Goal: Task Accomplishment & Management: Manage account settings

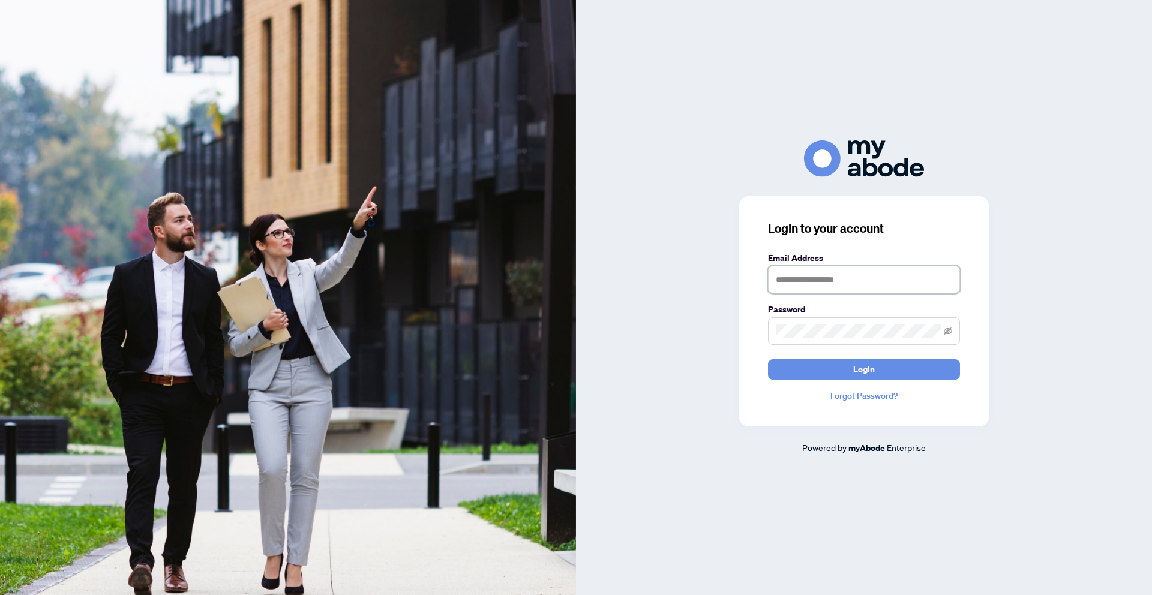
click at [789, 290] on input "text" at bounding box center [864, 280] width 192 height 28
type input "**********"
click at [768, 359] on button "Login" at bounding box center [864, 369] width 192 height 20
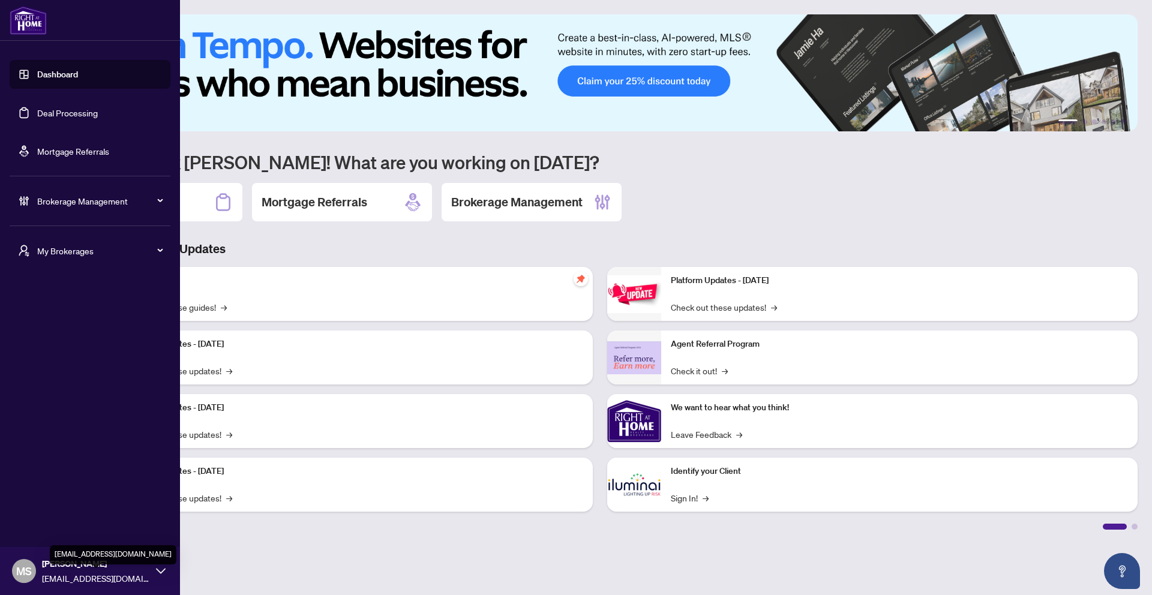
click at [163, 569] on icon at bounding box center [161, 571] width 10 height 10
click at [46, 501] on h5 "MY ACCOUNT" at bounding box center [94, 498] width 151 height 13
click at [61, 502] on h5 "MY ACCOUNT" at bounding box center [94, 498] width 151 height 13
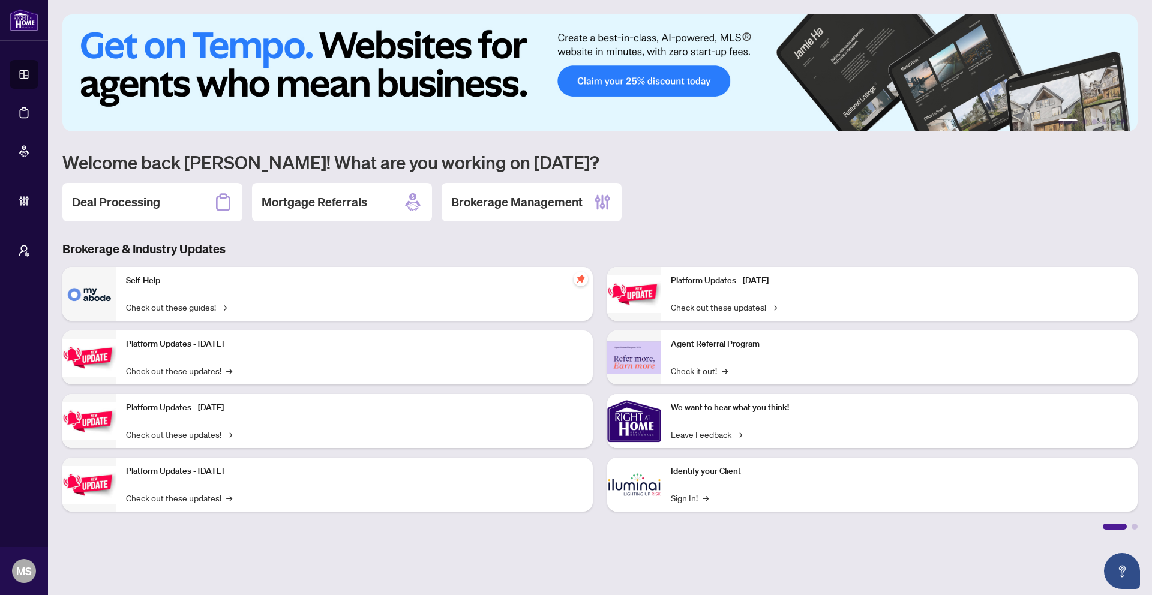
click at [328, 233] on div "1 2 3 4 5 6 Welcome back mila! What are you working on today? Deal Processing M…" at bounding box center [599, 271] width 1075 height 515
click at [106, 196] on h2 "Deal Processing" at bounding box center [116, 202] width 88 height 17
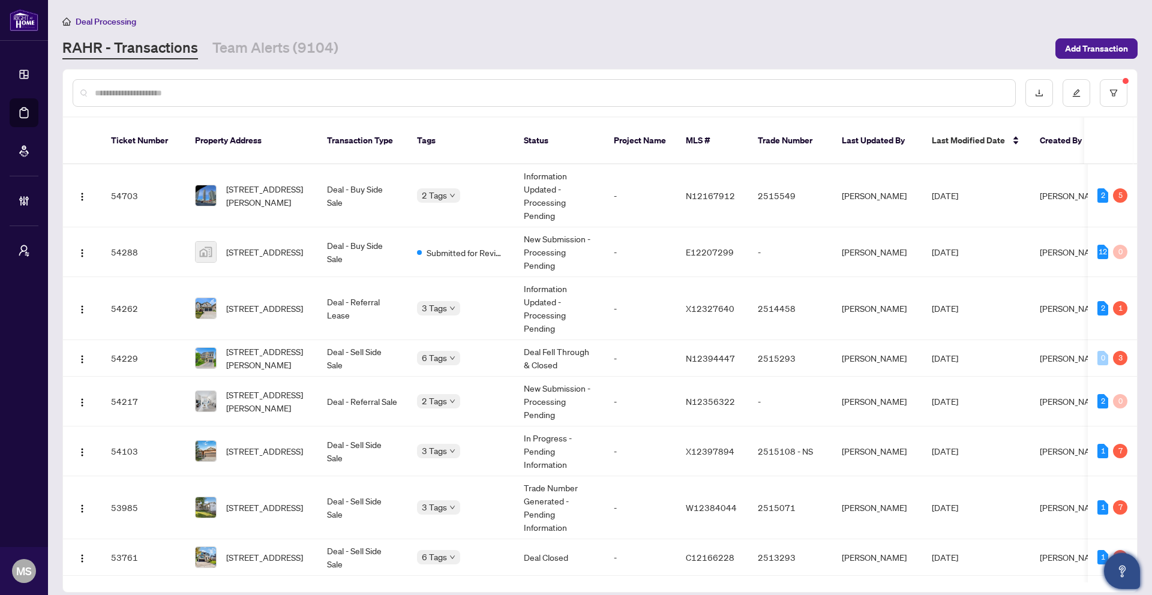
click at [1120, 565] on icon "Open asap" at bounding box center [1122, 571] width 15 height 15
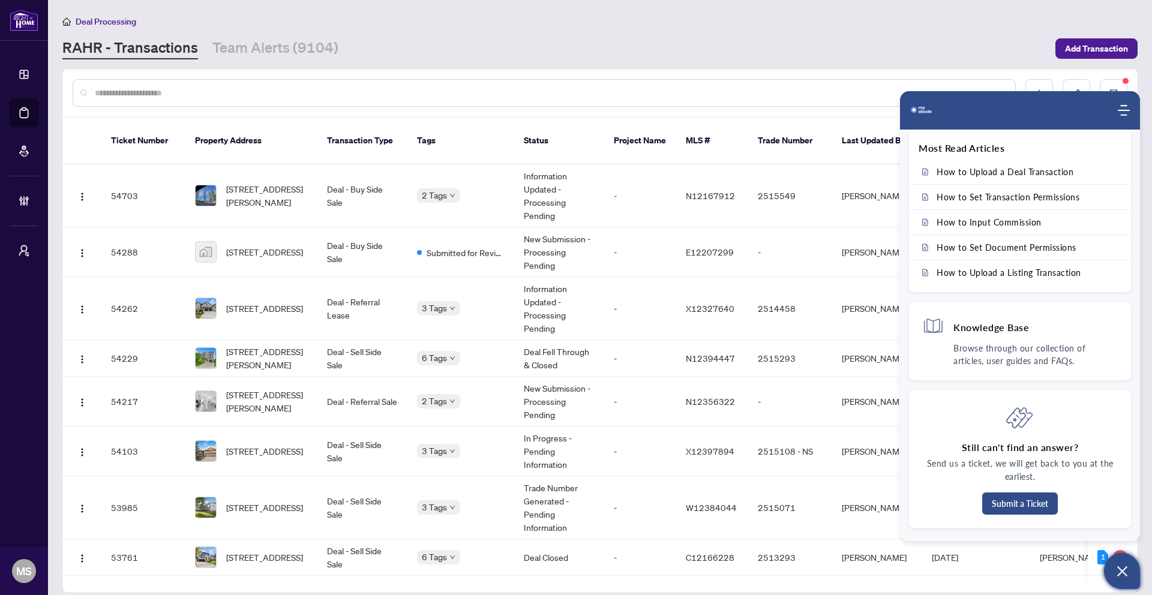
click at [989, 44] on div "RAHR - Transactions Team Alerts (9104)" at bounding box center [555, 49] width 986 height 22
click at [1134, 111] on div "Home Knowledge Base Submit Ticket" at bounding box center [1020, 110] width 240 height 24
click at [1123, 112] on icon "Modules Menu" at bounding box center [1124, 110] width 12 height 12
click at [1129, 112] on icon "Modules Menu" at bounding box center [1124, 110] width 12 height 12
click at [1127, 112] on icon "Modules Menu" at bounding box center [1124, 110] width 12 height 12
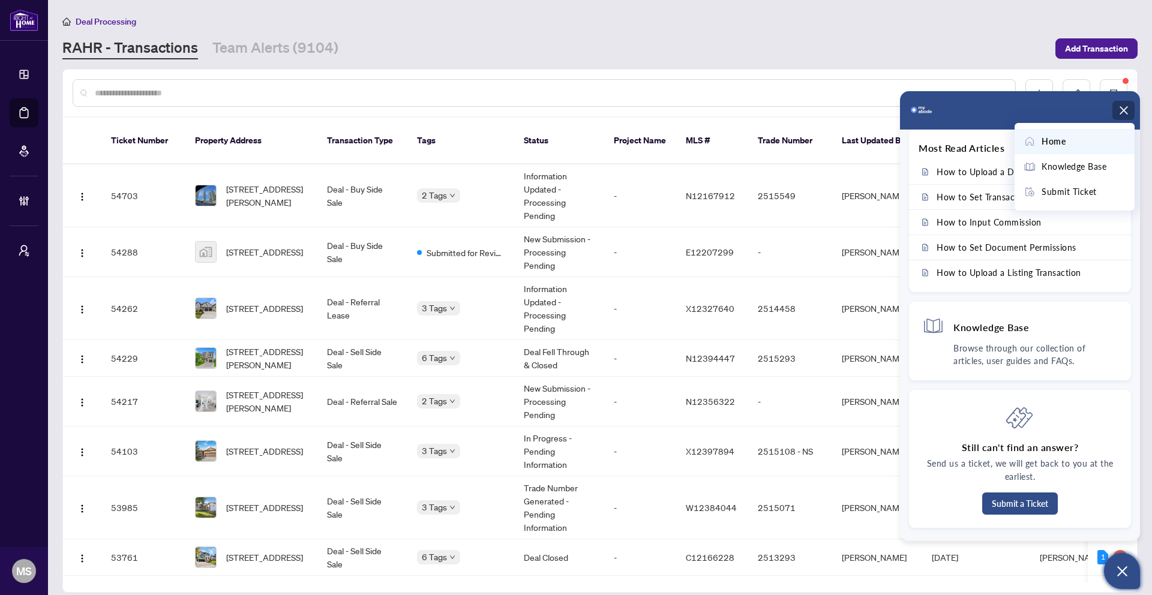
click at [1126, 112] on icon "Modules Menu" at bounding box center [1124, 110] width 12 height 12
click at [784, 38] on div "RAHR - Transactions Team Alerts (9104)" at bounding box center [555, 49] width 986 height 22
click at [1116, 566] on icon "Open asap" at bounding box center [1122, 571] width 15 height 15
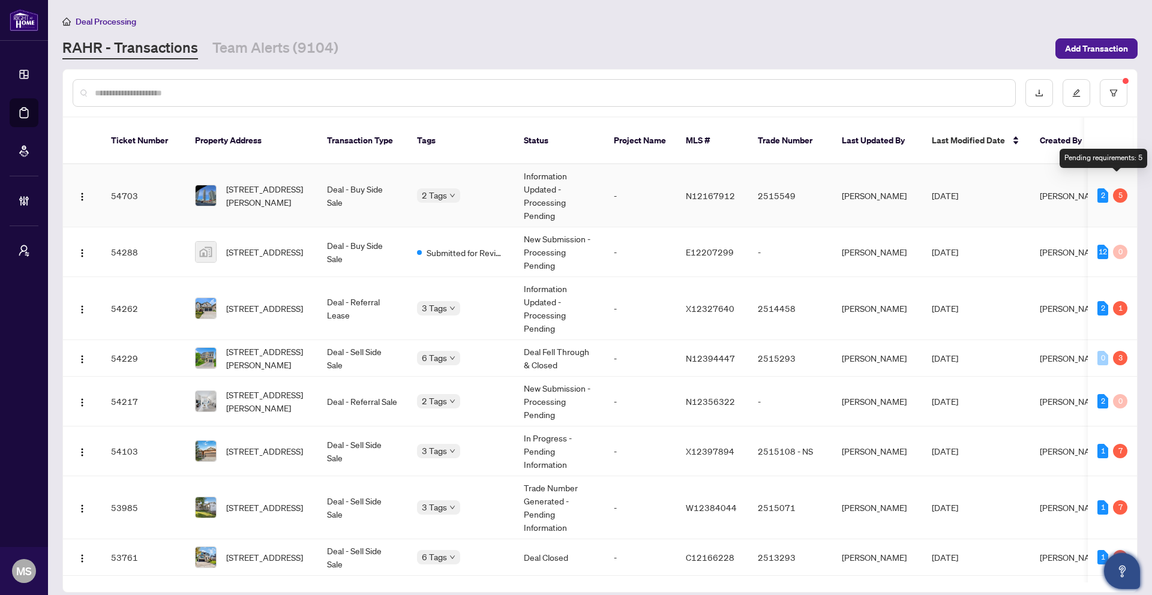
click at [1118, 188] on div "5" at bounding box center [1120, 195] width 14 height 14
click at [988, 179] on td "Sep/26/2025" at bounding box center [976, 195] width 108 height 63
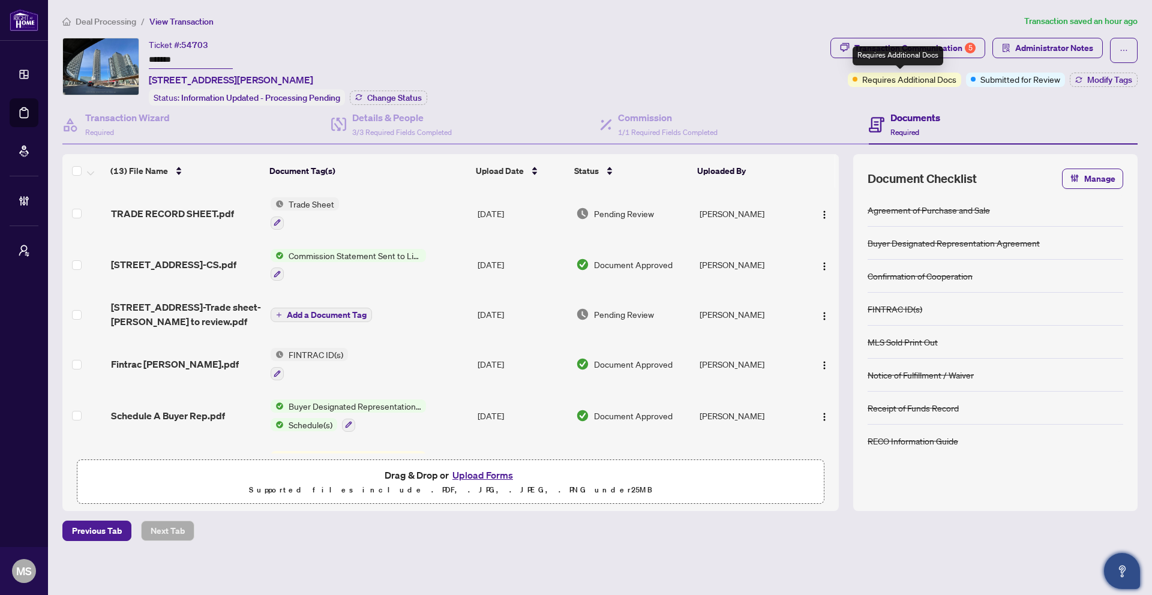
click at [898, 52] on div "Requires Additional Docs" at bounding box center [898, 55] width 91 height 19
click at [938, 41] on div "Transaction Communication 5" at bounding box center [915, 47] width 121 height 19
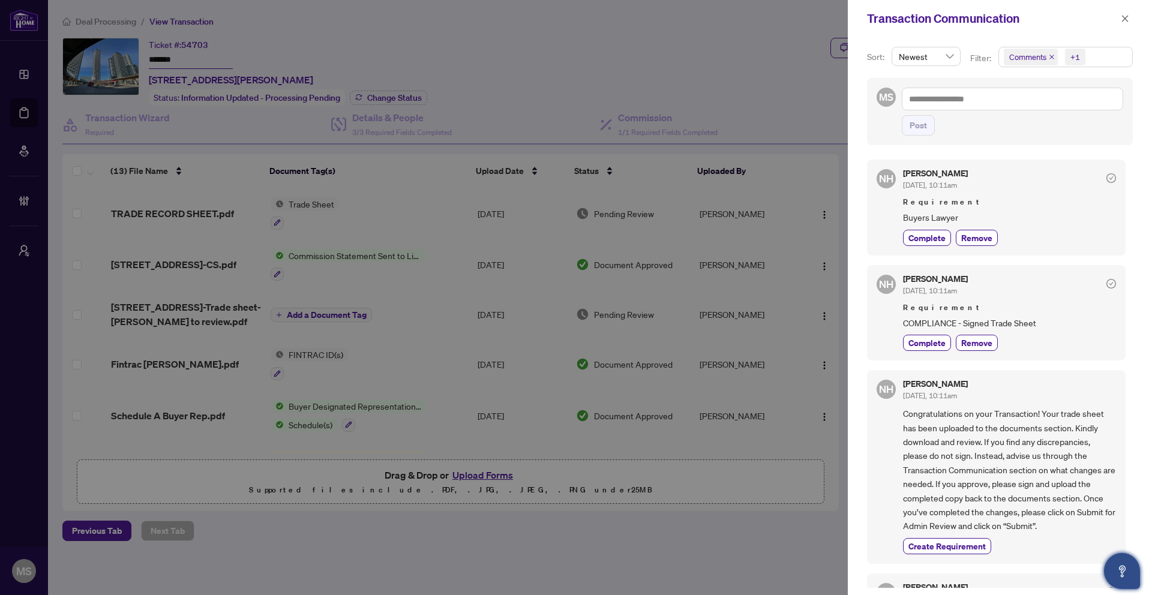
click at [1050, 56] on icon "close" at bounding box center [1052, 57] width 6 height 6
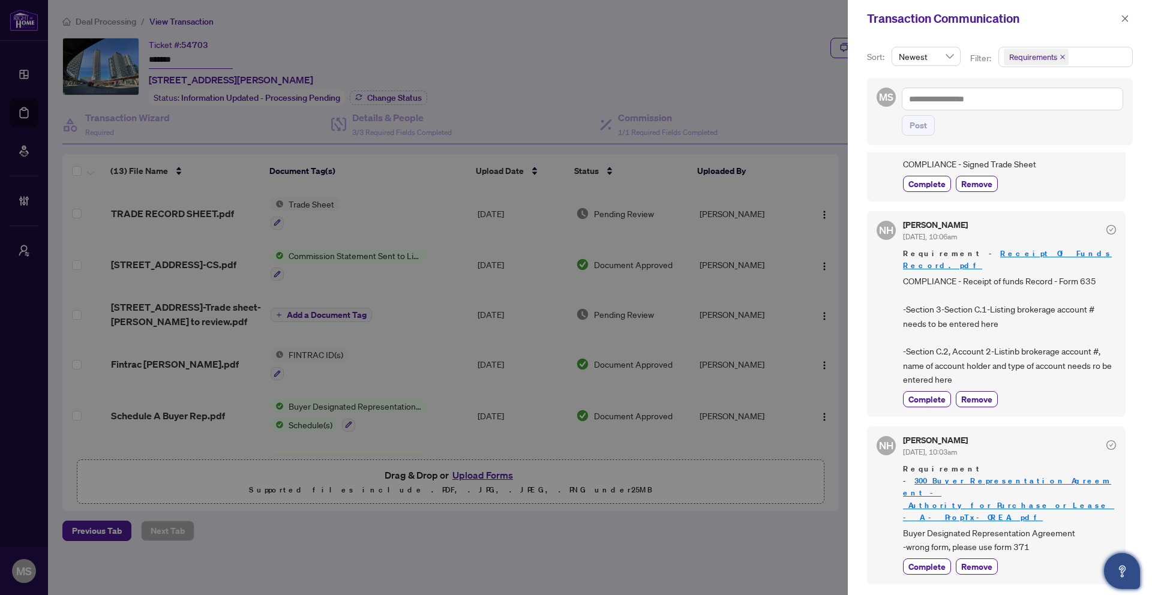
scroll to position [275, 0]
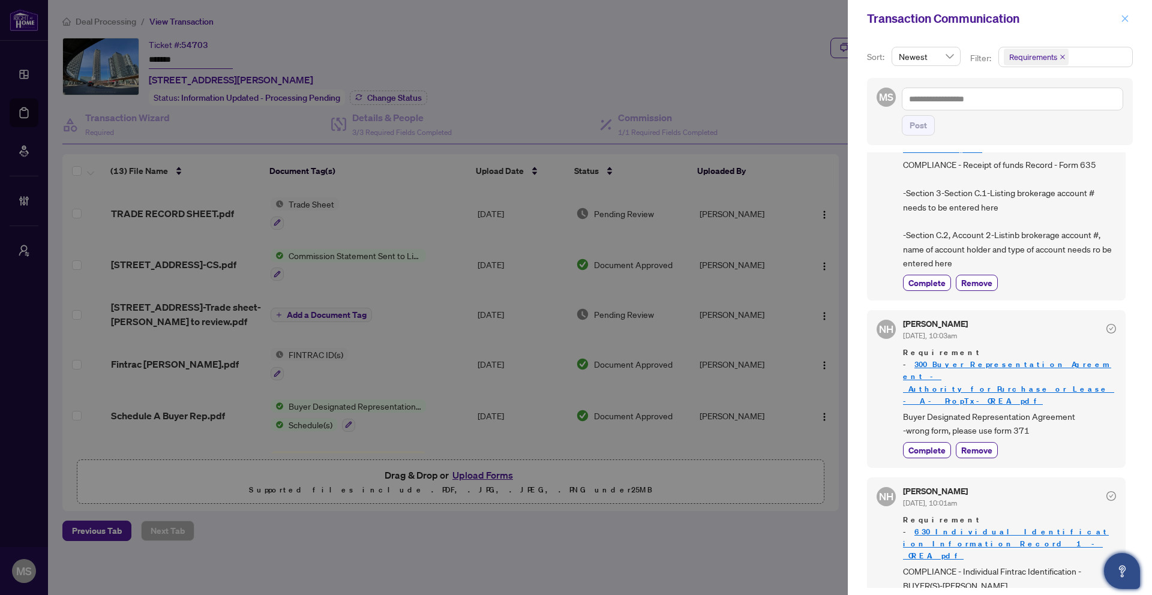
click at [1124, 18] on icon "close" at bounding box center [1125, 18] width 7 height 7
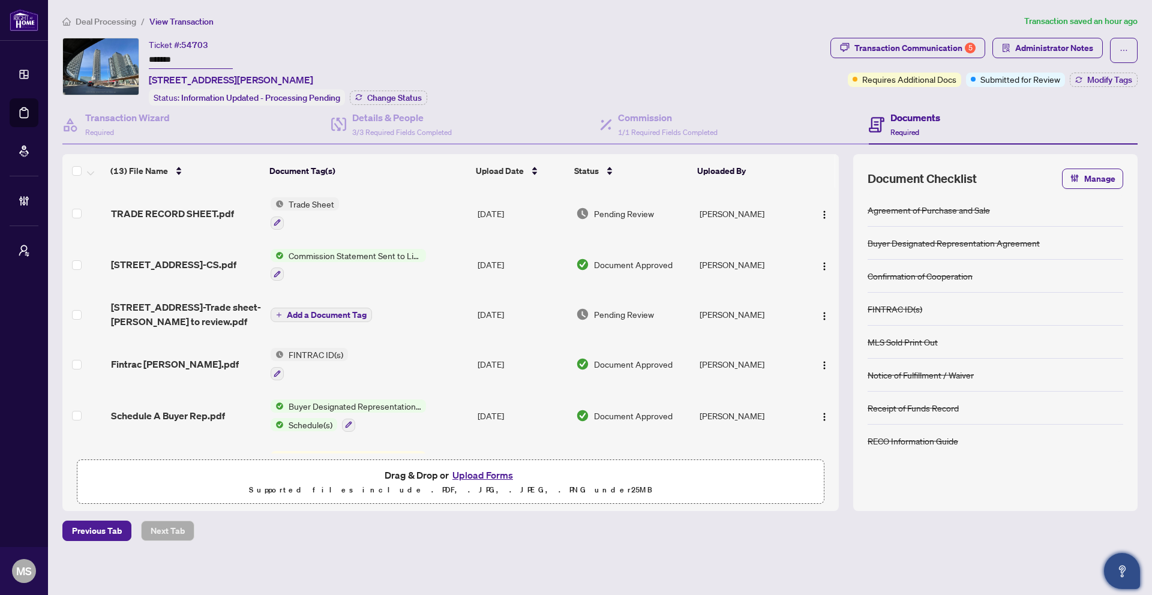
click at [901, 59] on span "Transaction Communication 5" at bounding box center [907, 50] width 155 height 25
click at [902, 53] on div "Transaction Communication 5" at bounding box center [915, 47] width 121 height 19
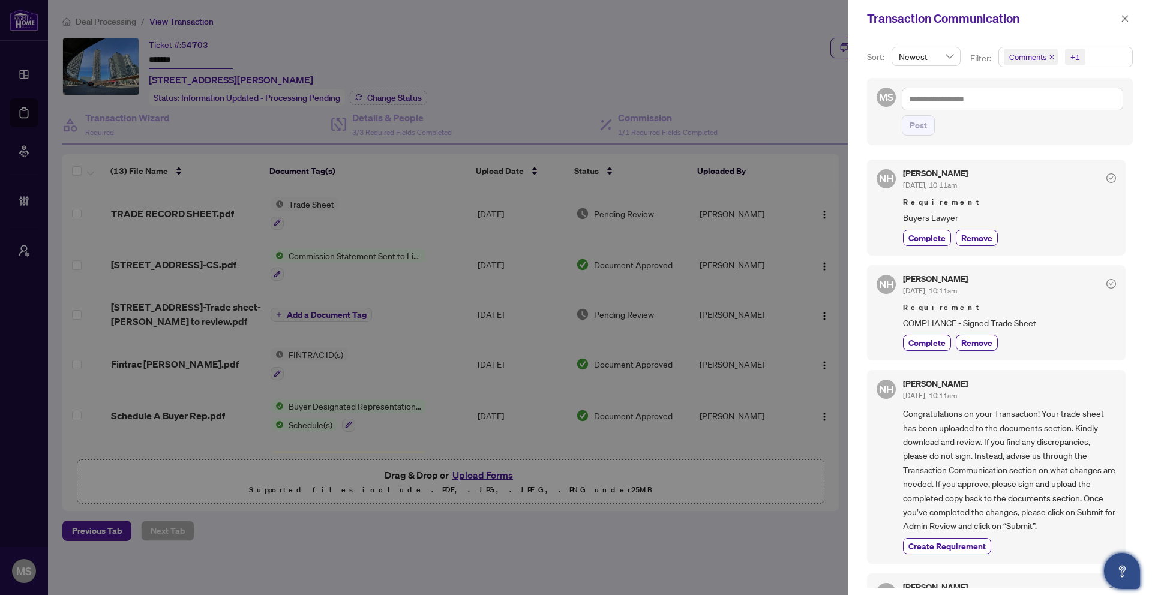
click at [707, 130] on div at bounding box center [576, 297] width 1152 height 595
drag, startPoint x: 901, startPoint y: 304, endPoint x: 981, endPoint y: 310, distance: 79.5
click at [981, 310] on div "NH Nazia Hossain Sep/26/2025, 10:11am Requirement COMPLIANCE - Signed Trade She…" at bounding box center [996, 312] width 259 height 95
click at [827, 334] on div at bounding box center [576, 297] width 1152 height 595
click at [788, 328] on div at bounding box center [576, 297] width 1152 height 595
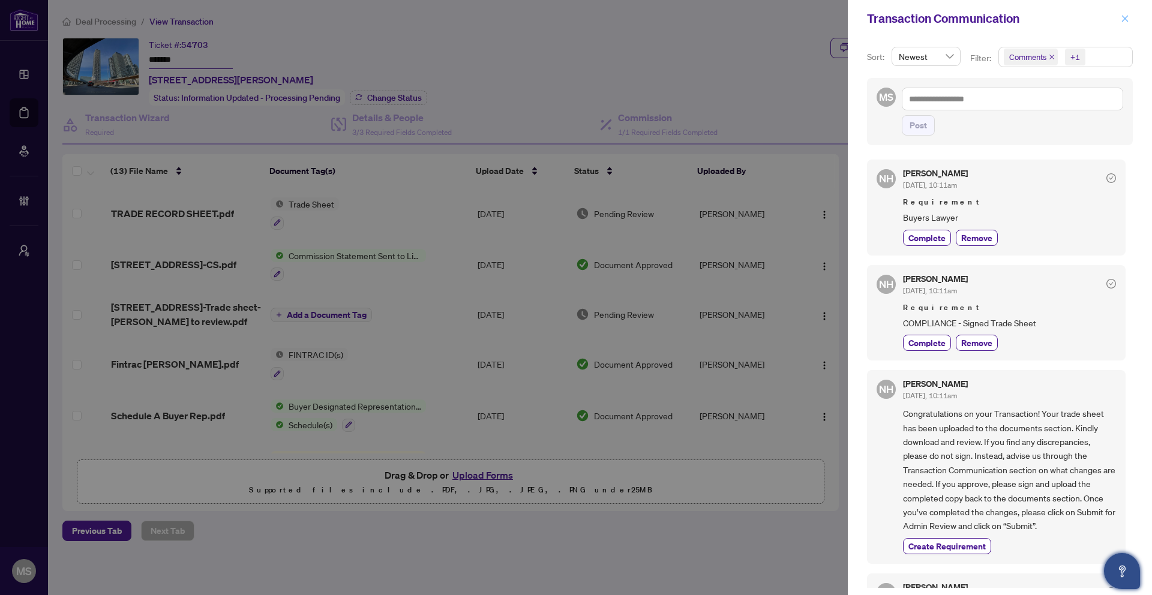
click at [1129, 21] on button "button" at bounding box center [1125, 18] width 16 height 14
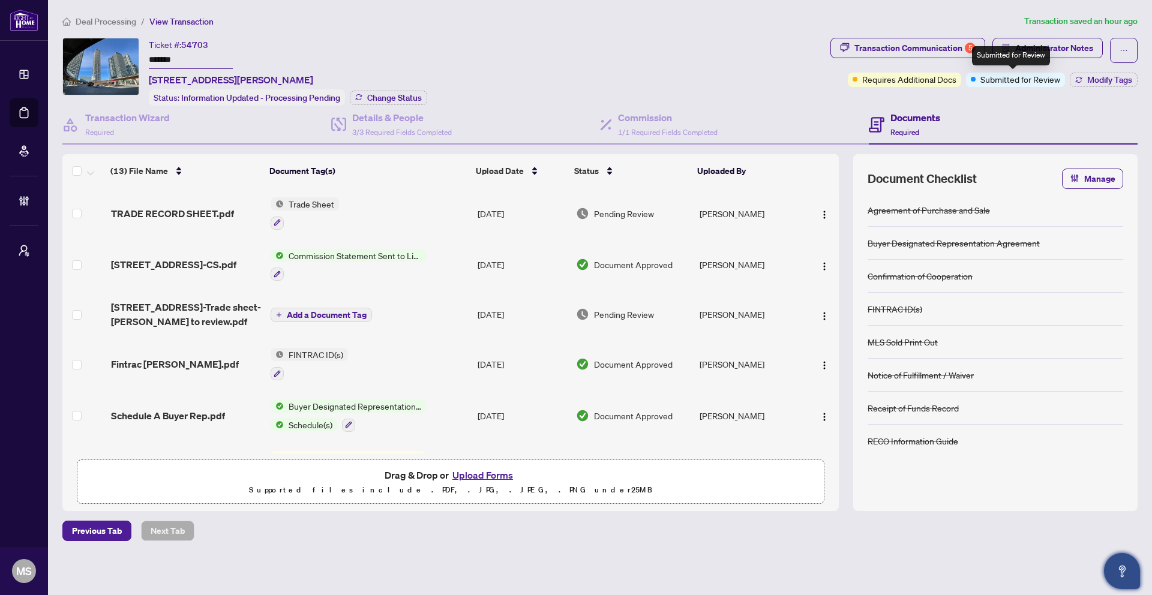
click at [1014, 79] on span "Submitted for Review" at bounding box center [1021, 79] width 80 height 13
drag, startPoint x: 1046, startPoint y: 22, endPoint x: 1144, endPoint y: 22, distance: 97.8
click at [1144, 22] on main "Deal Processing / View Transaction Transaction saved an hour ago Ticket #: 5470…" at bounding box center [600, 297] width 1104 height 595
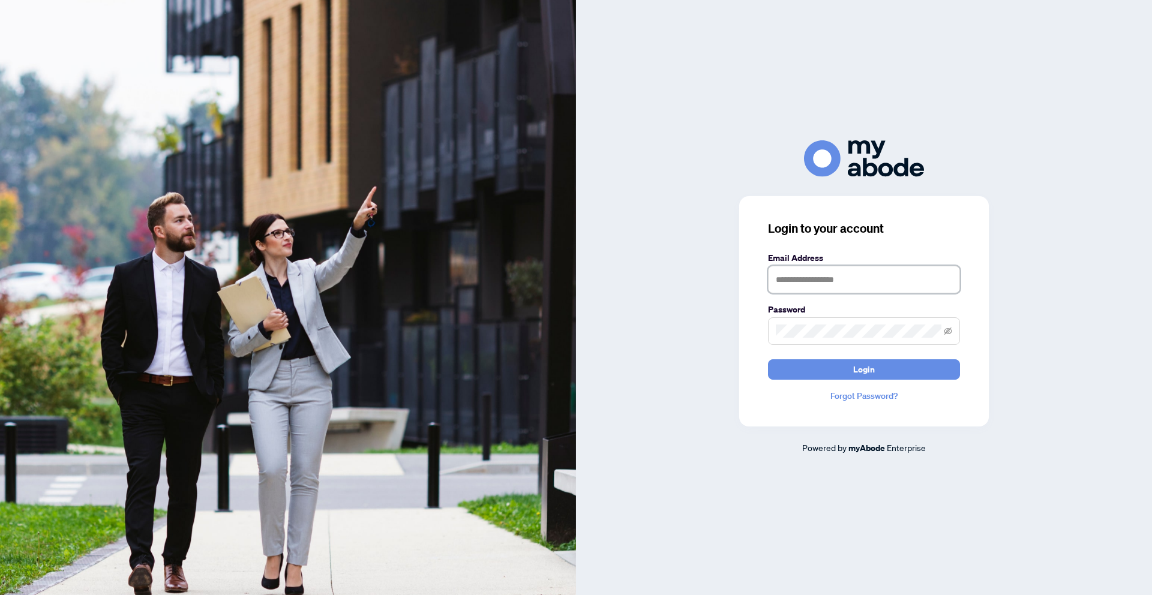
click at [915, 275] on input "text" at bounding box center [864, 280] width 192 height 28
type input "**********"
click at [768, 359] on button "Login" at bounding box center [864, 369] width 192 height 20
click at [959, 331] on span at bounding box center [864, 331] width 192 height 28
click at [948, 335] on icon "eye-invisible" at bounding box center [948, 331] width 8 height 8
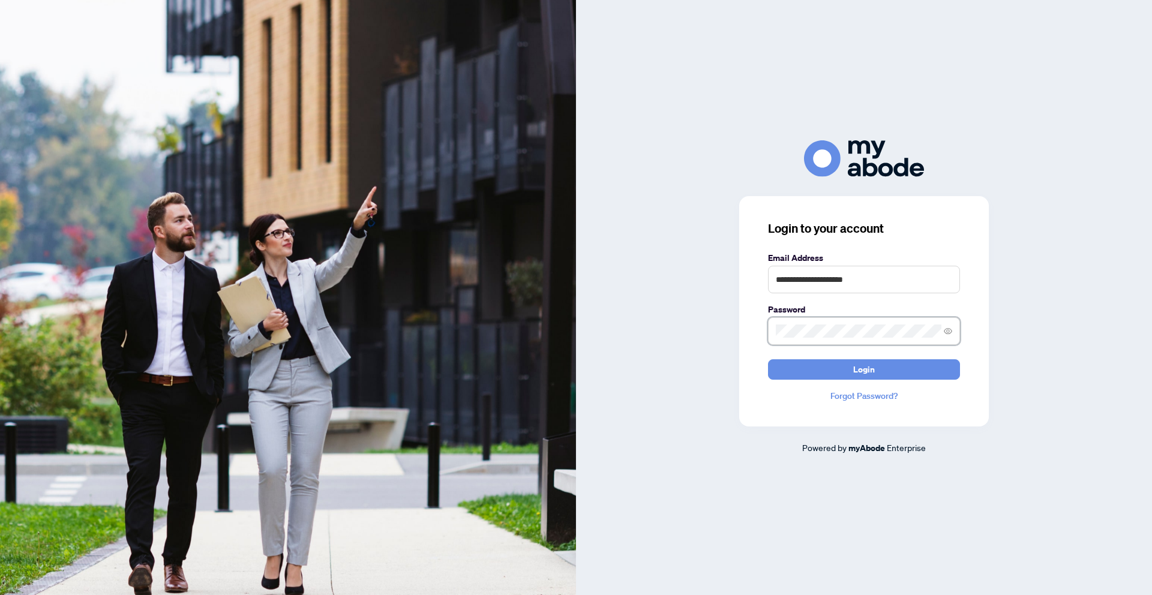
click at [768, 359] on button "Login" at bounding box center [864, 369] width 192 height 20
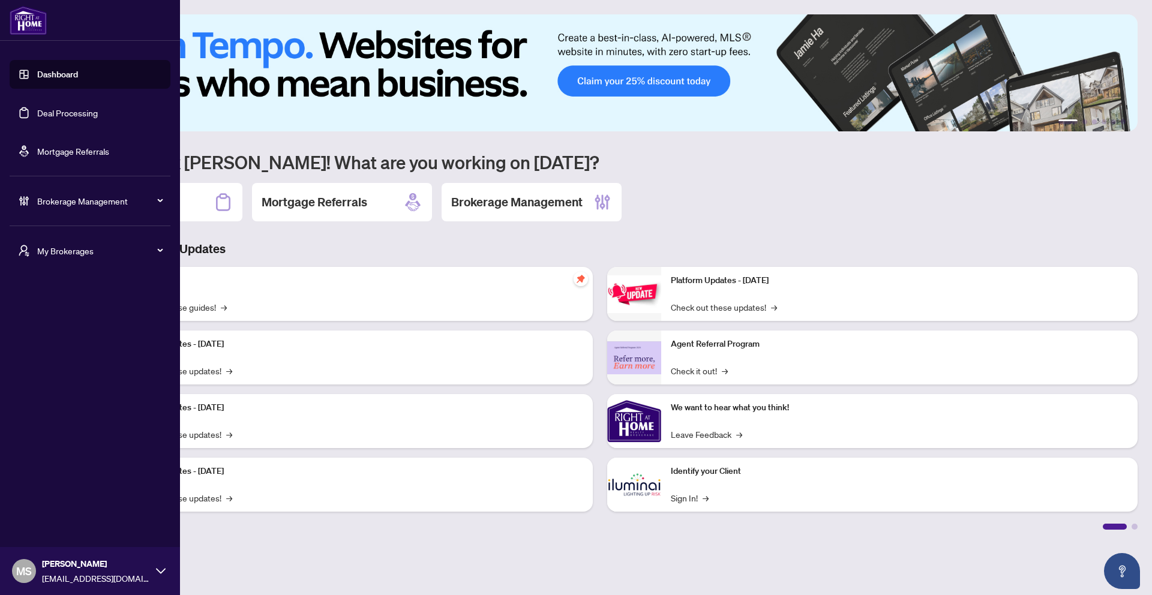
click at [75, 245] on span "My Brokerages" at bounding box center [99, 250] width 125 height 13
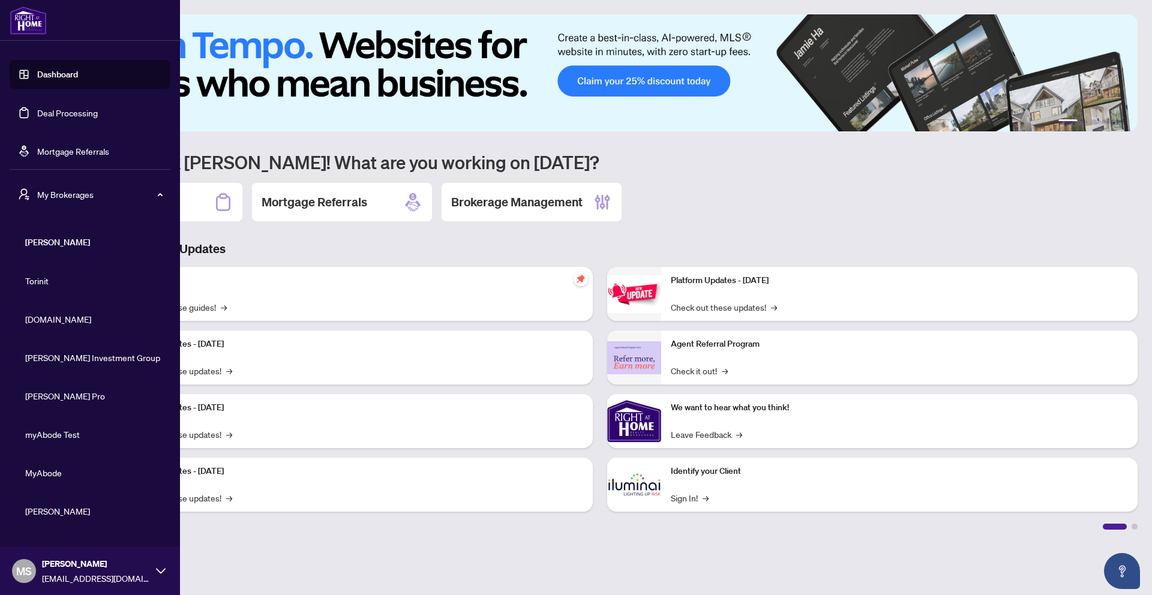
click at [62, 322] on span "[DOMAIN_NAME]" at bounding box center [93, 319] width 137 height 13
